Goal: Transaction & Acquisition: Purchase product/service

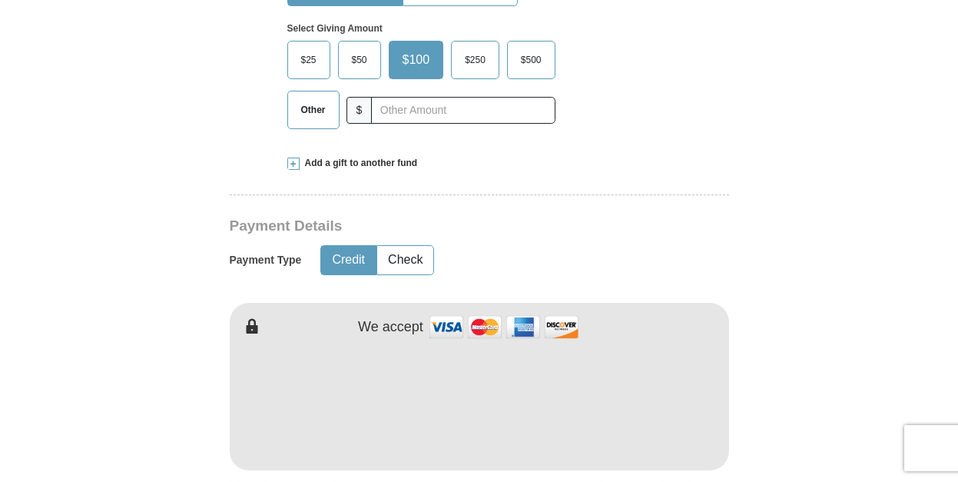
scroll to position [526, 0]
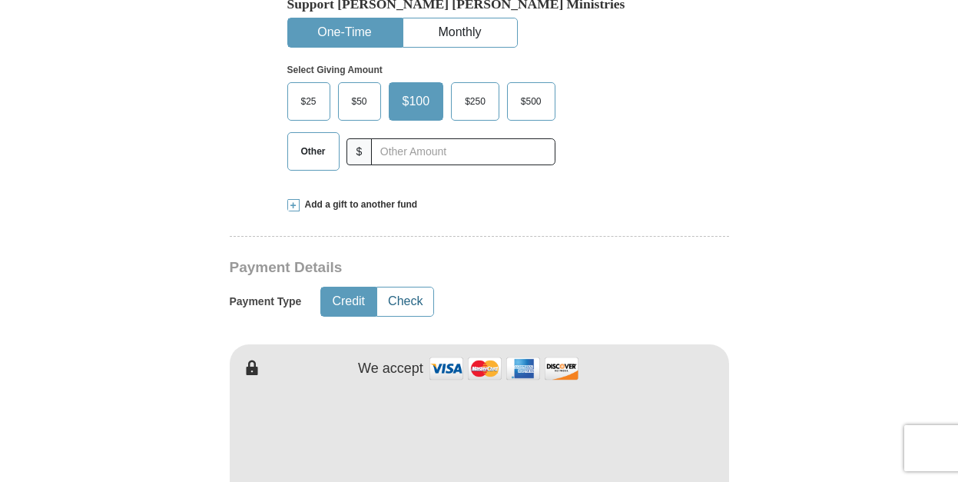
click at [388, 300] on button "Check" at bounding box center [405, 301] width 56 height 28
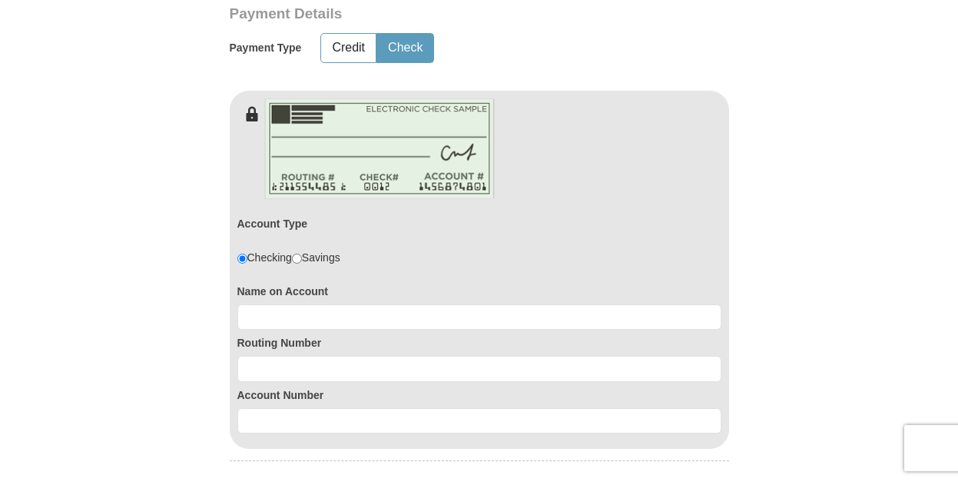
scroll to position [790, 0]
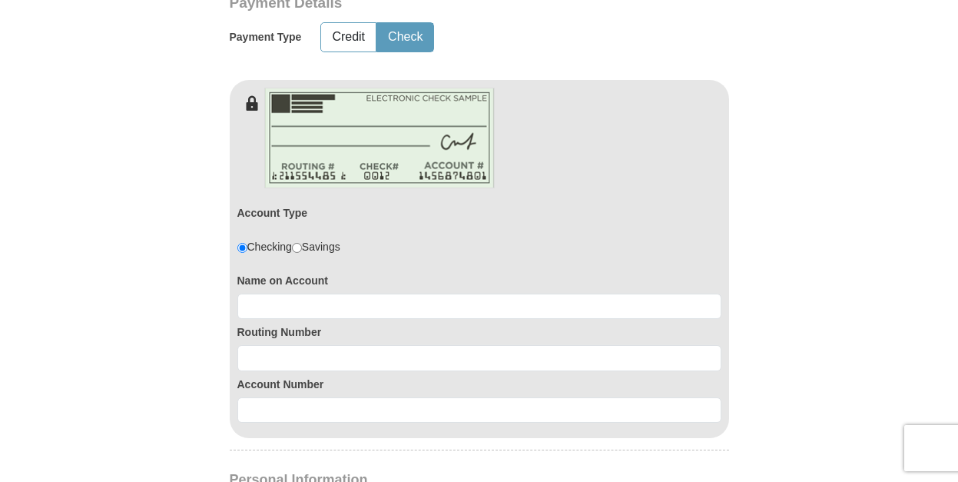
drag, startPoint x: 958, startPoint y: 138, endPoint x: 962, endPoint y: 178, distance: 40.2
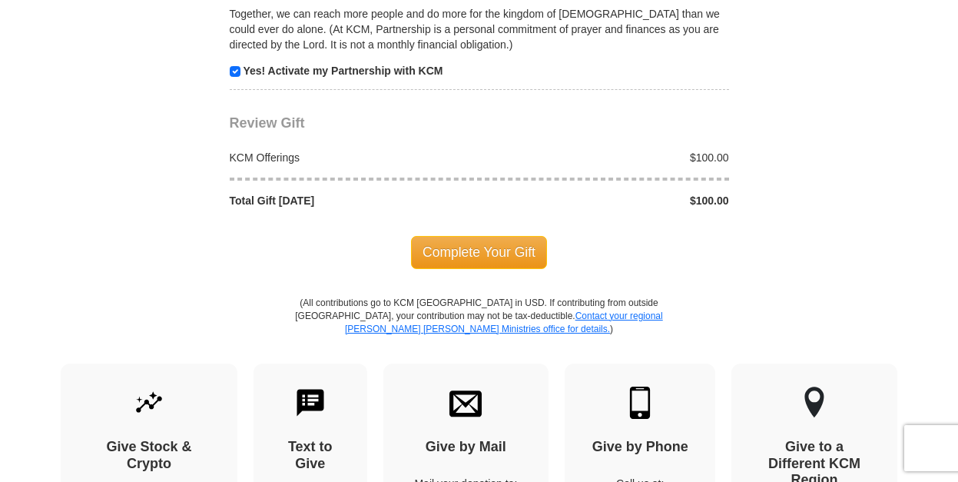
scroll to position [1818, 0]
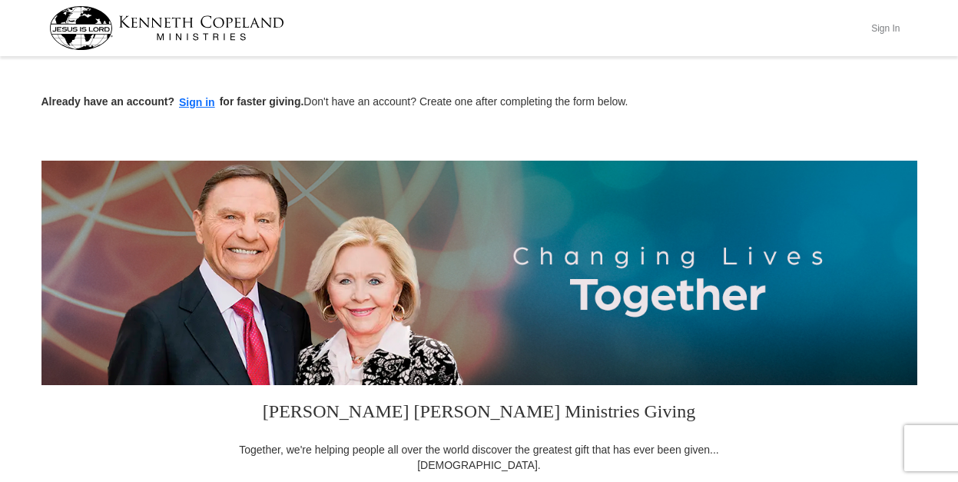
click at [884, 29] on button "Sign In" at bounding box center [886, 28] width 46 height 24
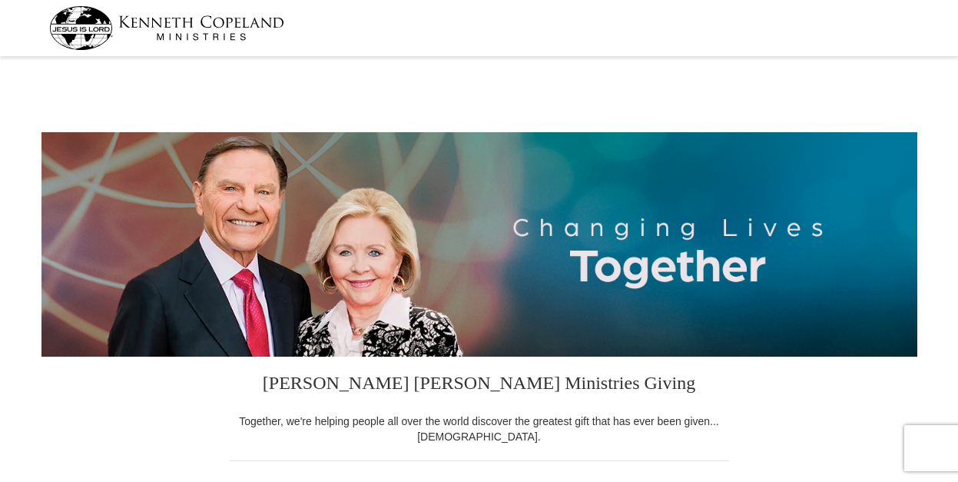
select select "GA"
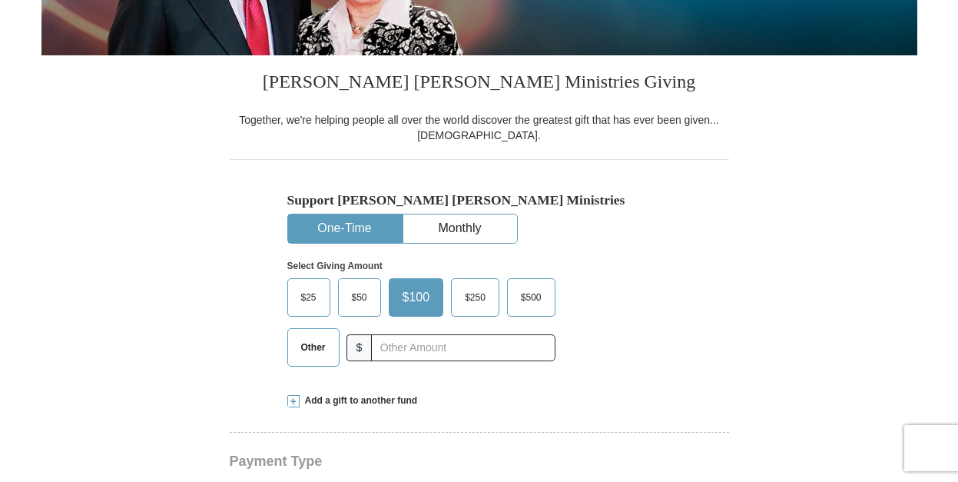
scroll to position [314, 0]
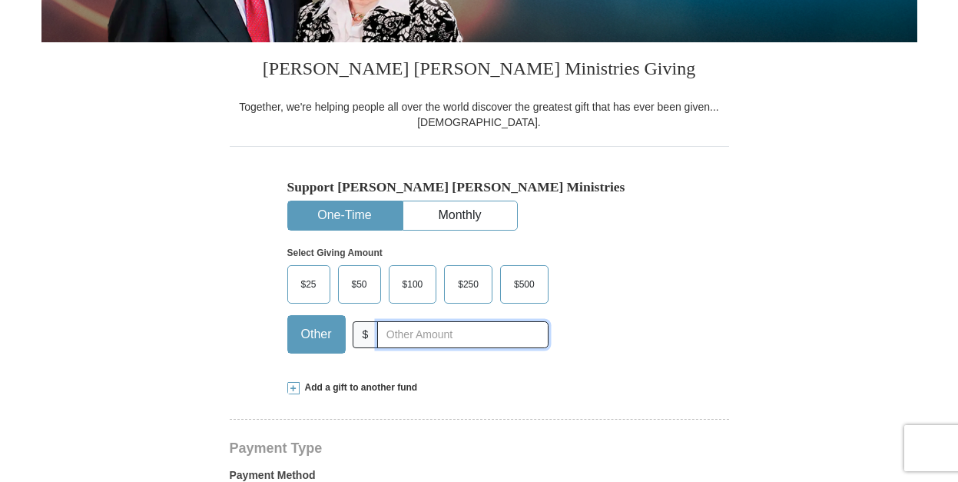
click at [463, 329] on input "text" at bounding box center [462, 334] width 171 height 27
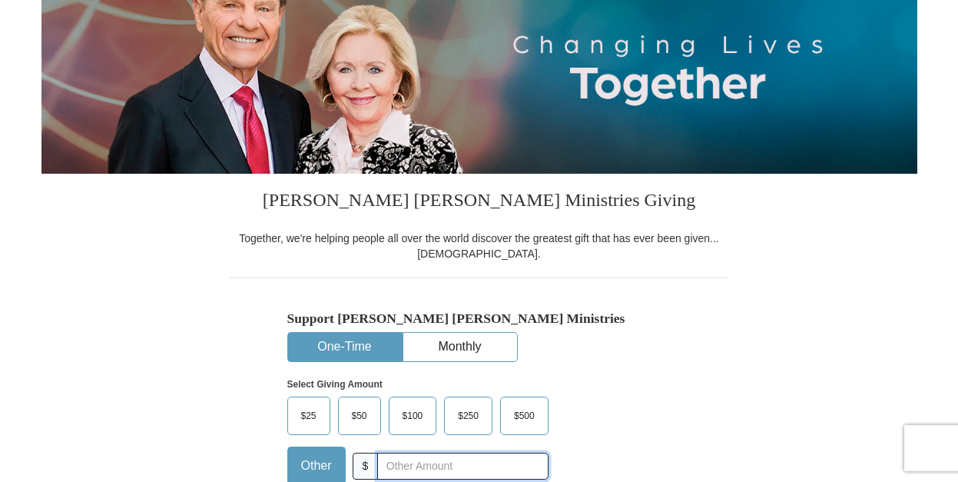
scroll to position [407, 0]
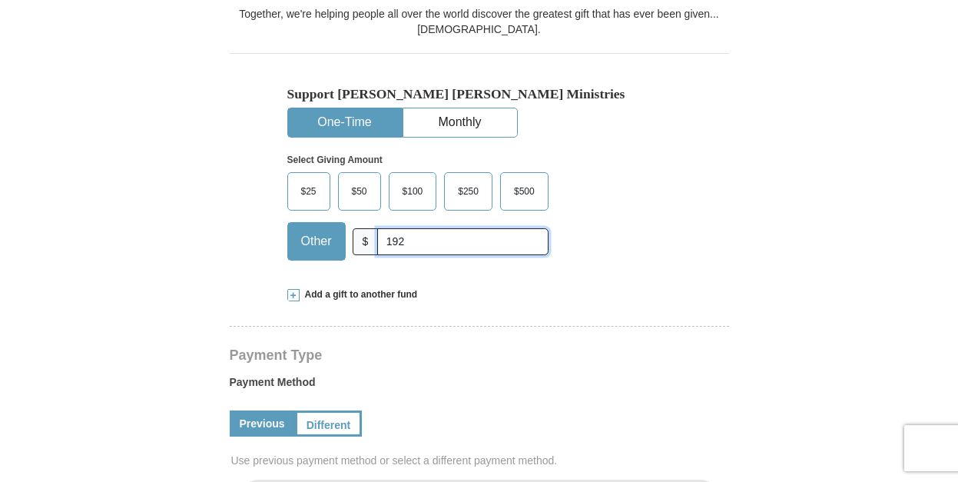
type input "92"
